Goal: Register for event/course

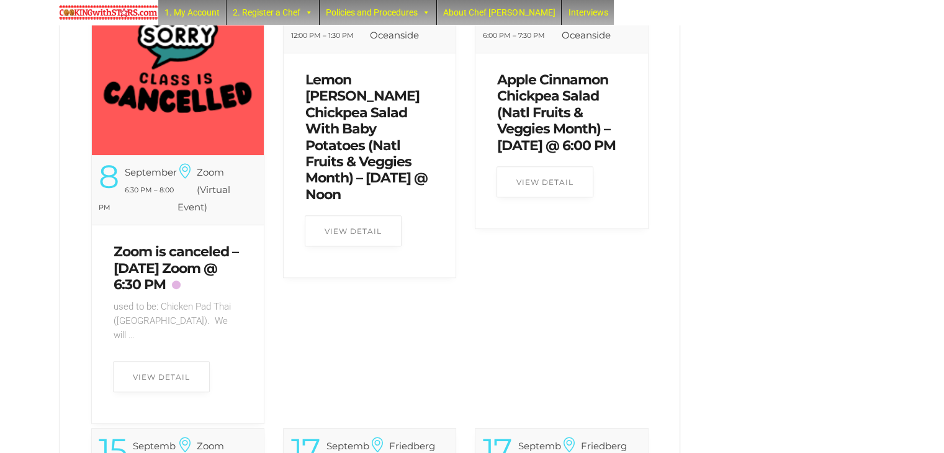
scroll to position [559, 0]
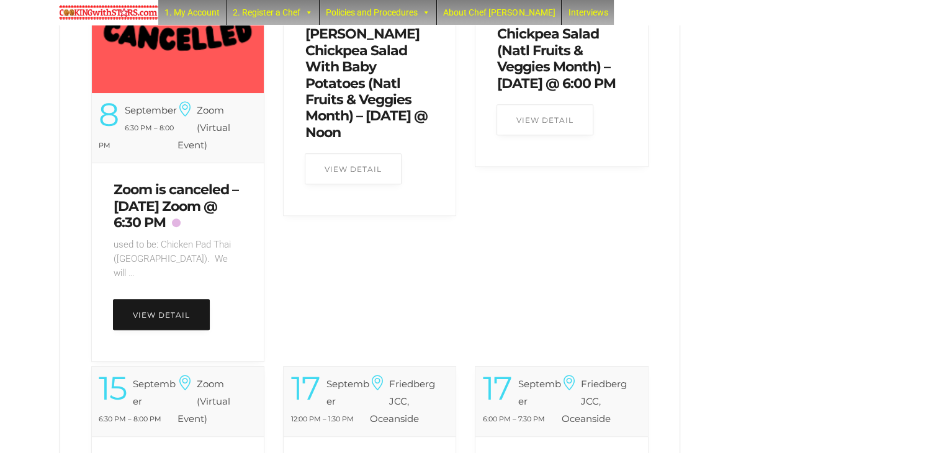
click at [172, 313] on link "View Detail" at bounding box center [161, 314] width 97 height 31
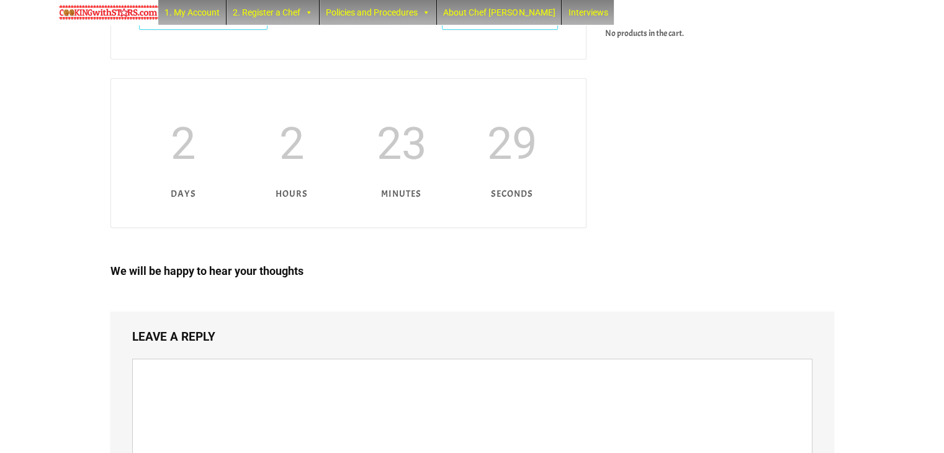
scroll to position [422, 0]
